Goal: Find specific page/section: Find specific page/section

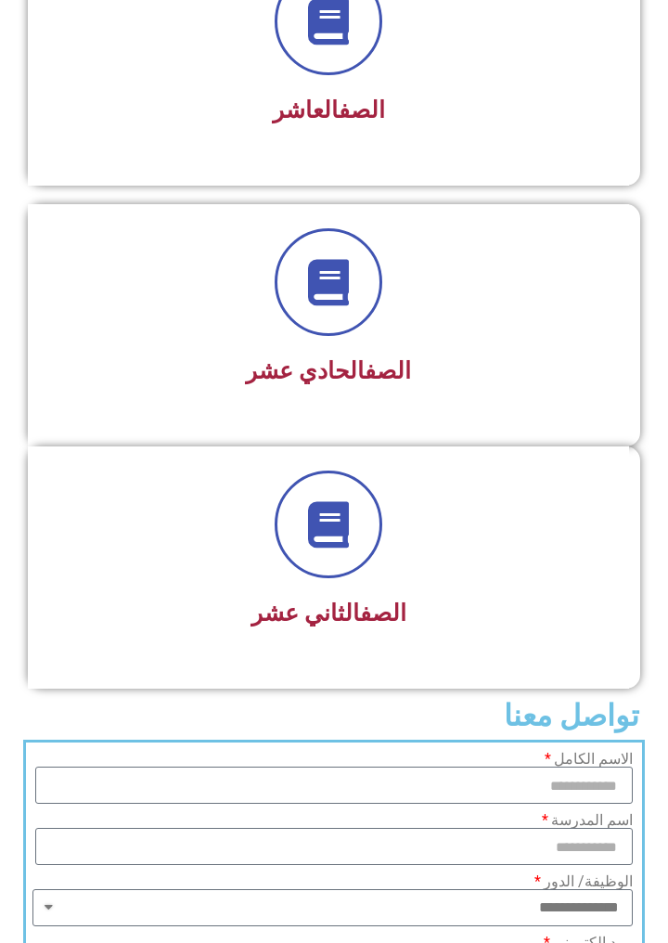
click at [587, 371] on h3 "الصف الحادي عشر" at bounding box center [328, 371] width 553 height 28
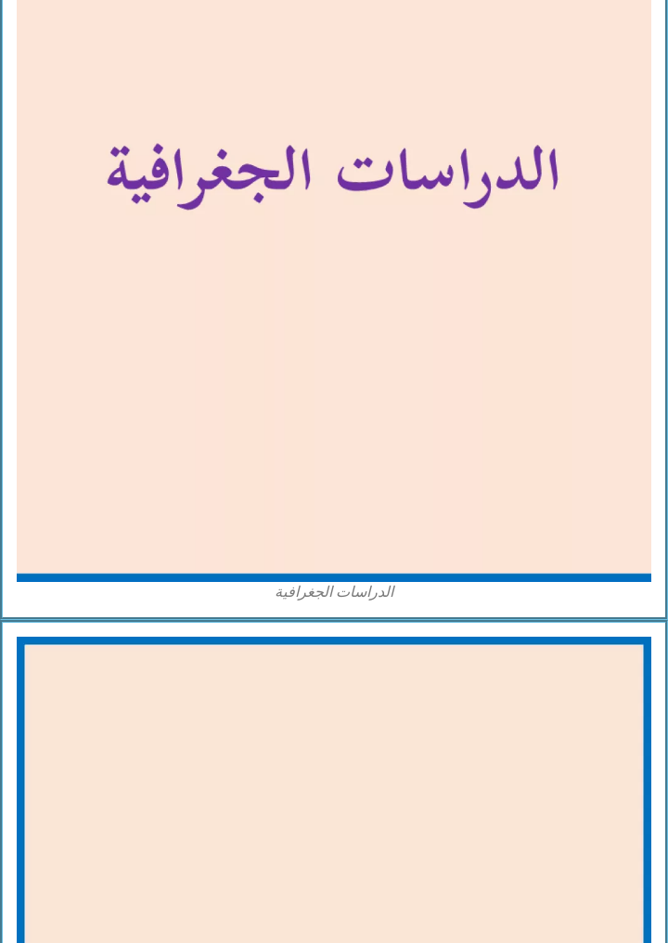
scroll to position [6330, 0]
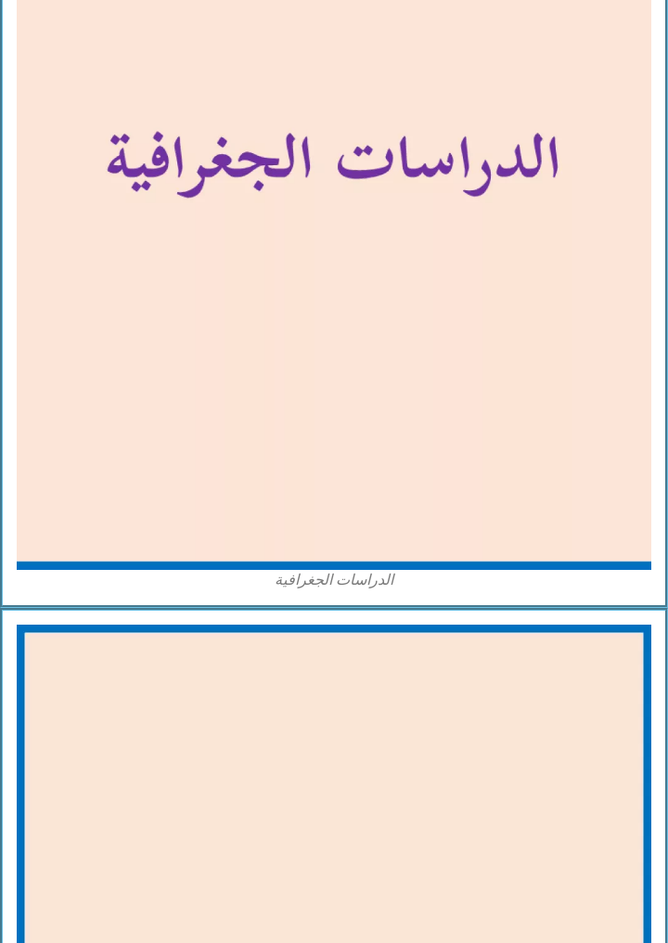
click at [589, 407] on img at bounding box center [334, 173] width 635 height 794
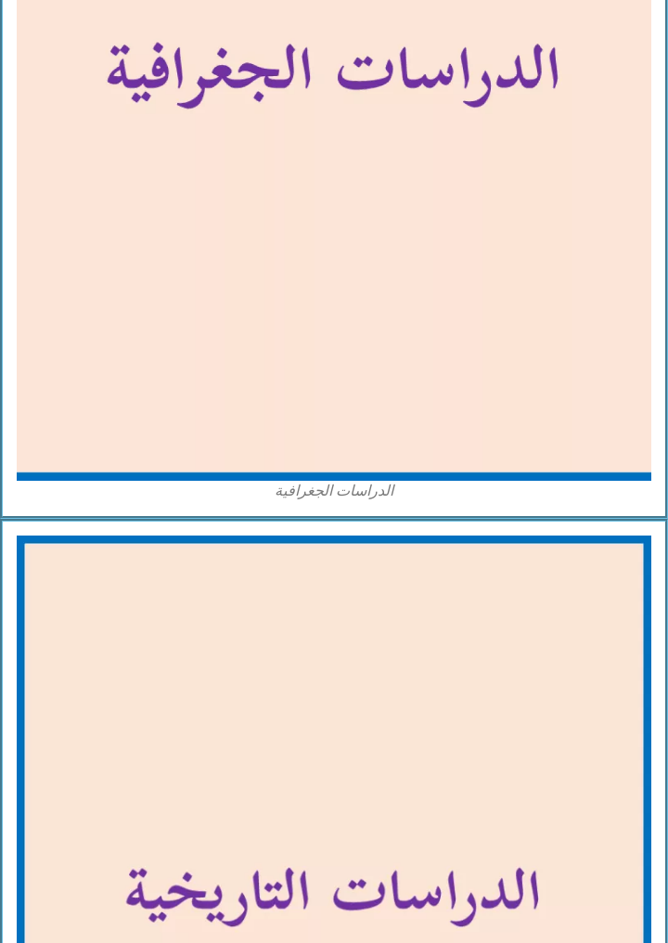
scroll to position [6419, 0]
click at [309, 317] on img at bounding box center [334, 84] width 635 height 794
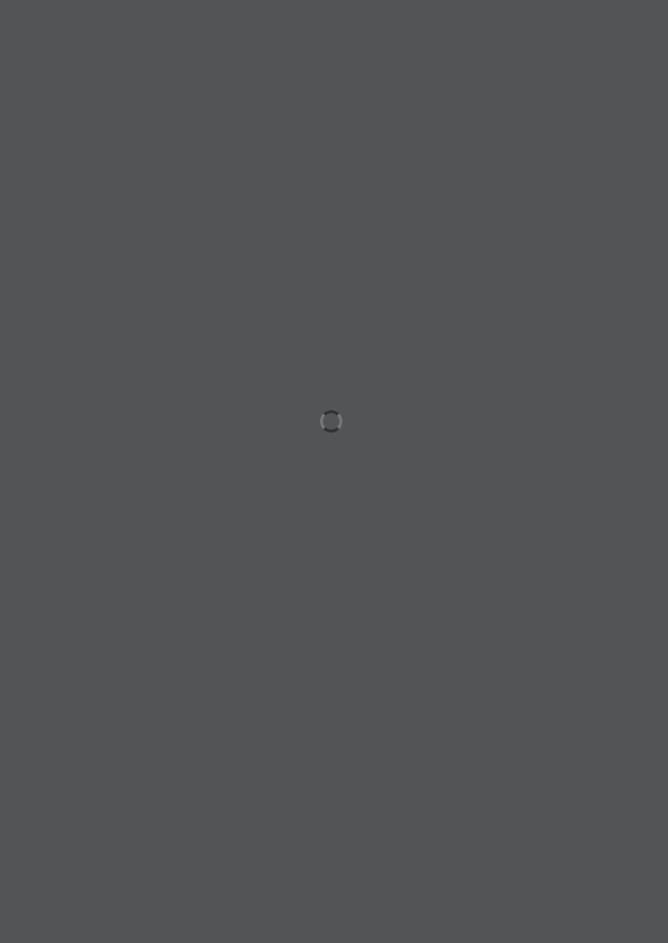
click at [608, 271] on div at bounding box center [334, 471] width 668 height 943
click at [468, 307] on div at bounding box center [334, 471] width 668 height 943
